Goal: Find contact information: Find contact information

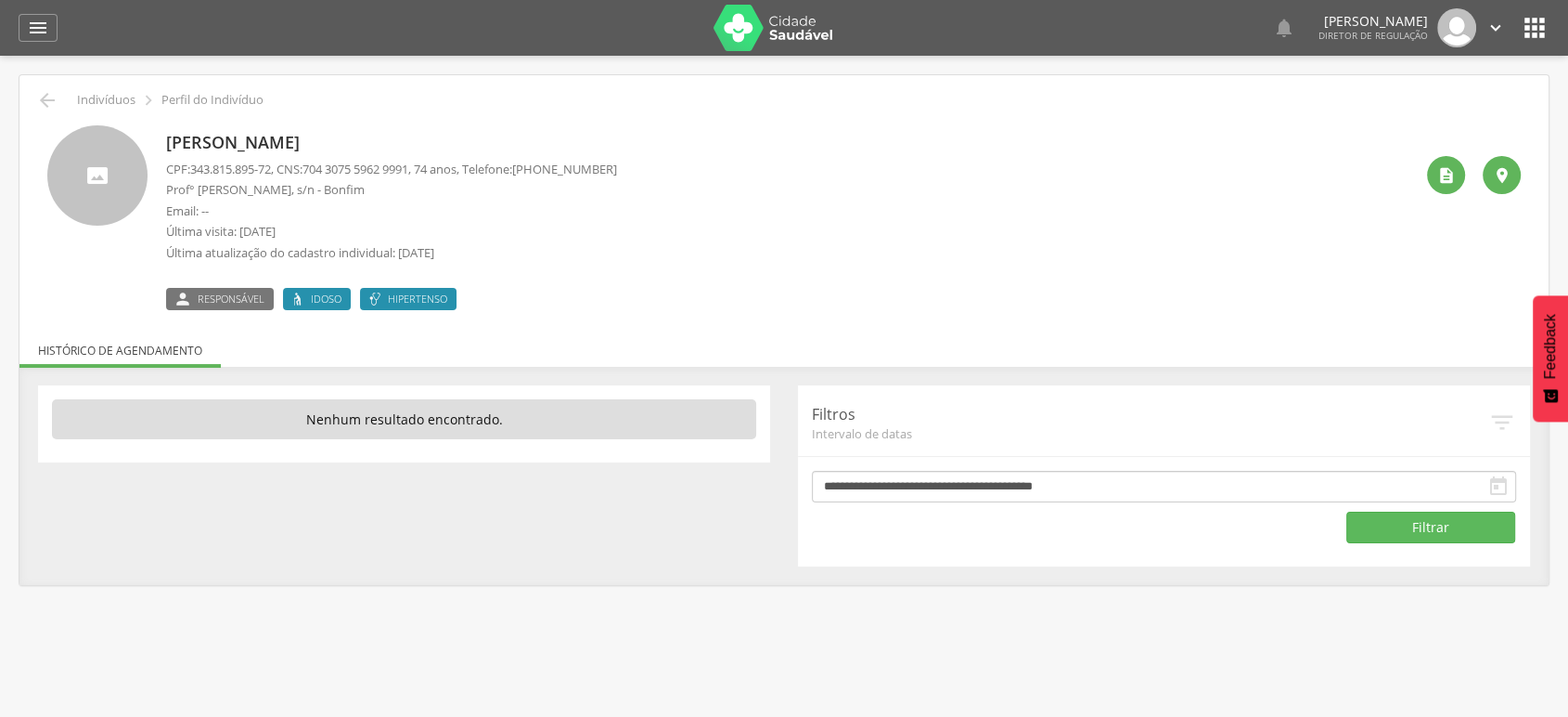
drag, startPoint x: 539, startPoint y: 166, endPoint x: 639, endPoint y: 169, distance: 100.0
click at [639, 169] on div "[PERSON_NAME] CPF: 343.815.895-72 , CNS: [PHONE_NUMBER] , 74 anos, Telefone: [P…" at bounding box center [789, 217] width 1247 height 185
copy span "[PHONE_NUMBER]"
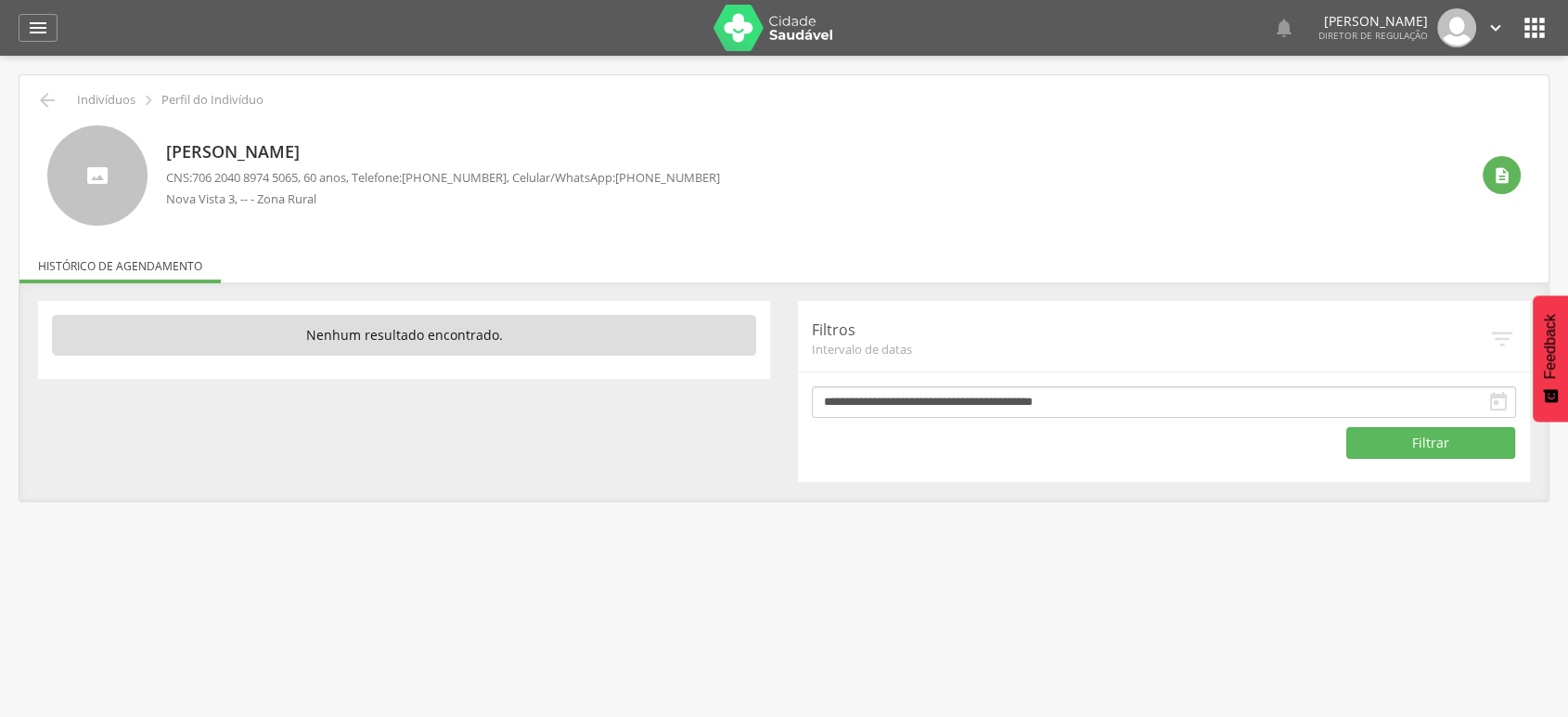
drag, startPoint x: 624, startPoint y: 181, endPoint x: 715, endPoint y: 178, distance: 91.0
click at [715, 178] on div "Sulinalva Santos Rios CNS: 706 2040 8974 5065 , 60 anos, Telefone: (74) 99950-7…" at bounding box center [816, 174] width 1303 height 100
copy span "(74) 99950-7804"
click at [1522, 25] on icon "" at bounding box center [1534, 27] width 30 height 30
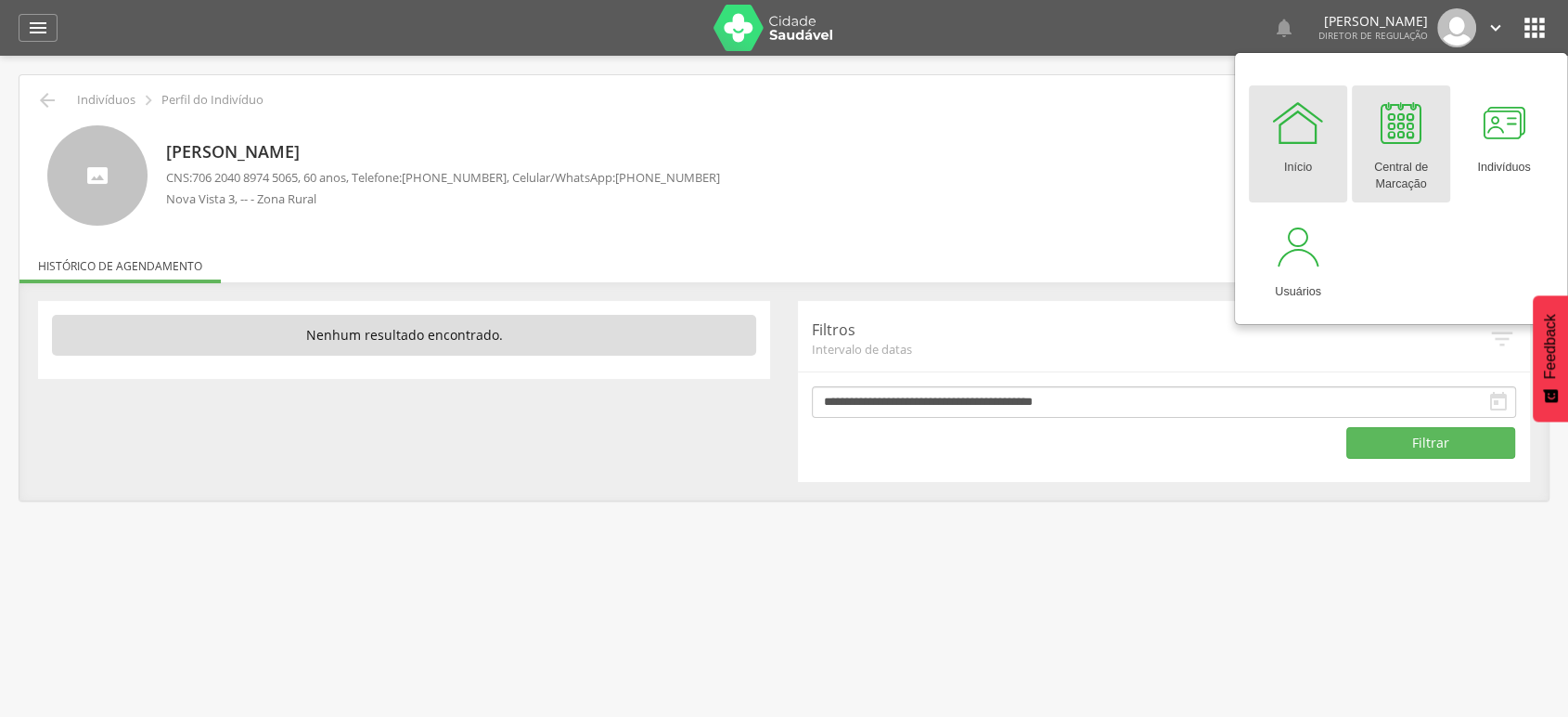
click at [1405, 134] on div at bounding box center [1400, 122] width 55 height 55
